Goal: Transaction & Acquisition: Purchase product/service

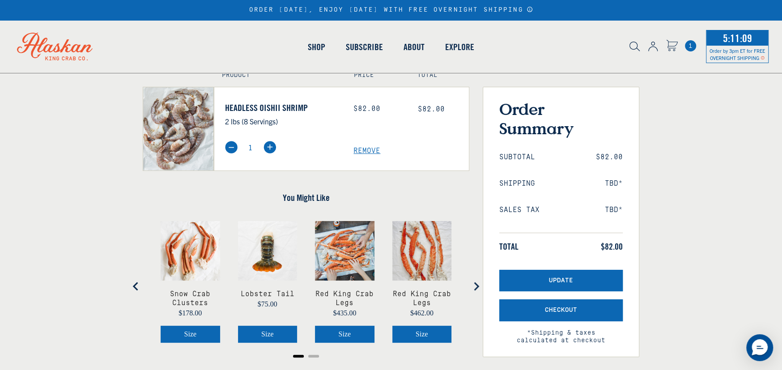
scroll to position [45, 0]
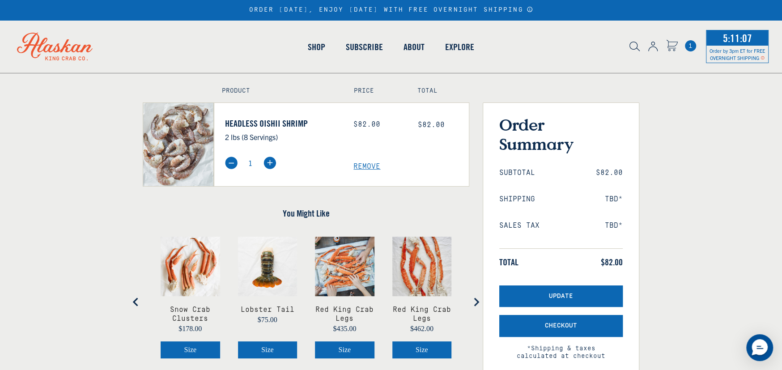
click at [363, 165] on span "Remove" at bounding box center [410, 166] width 115 height 8
